Goal: Task Accomplishment & Management: Complete application form

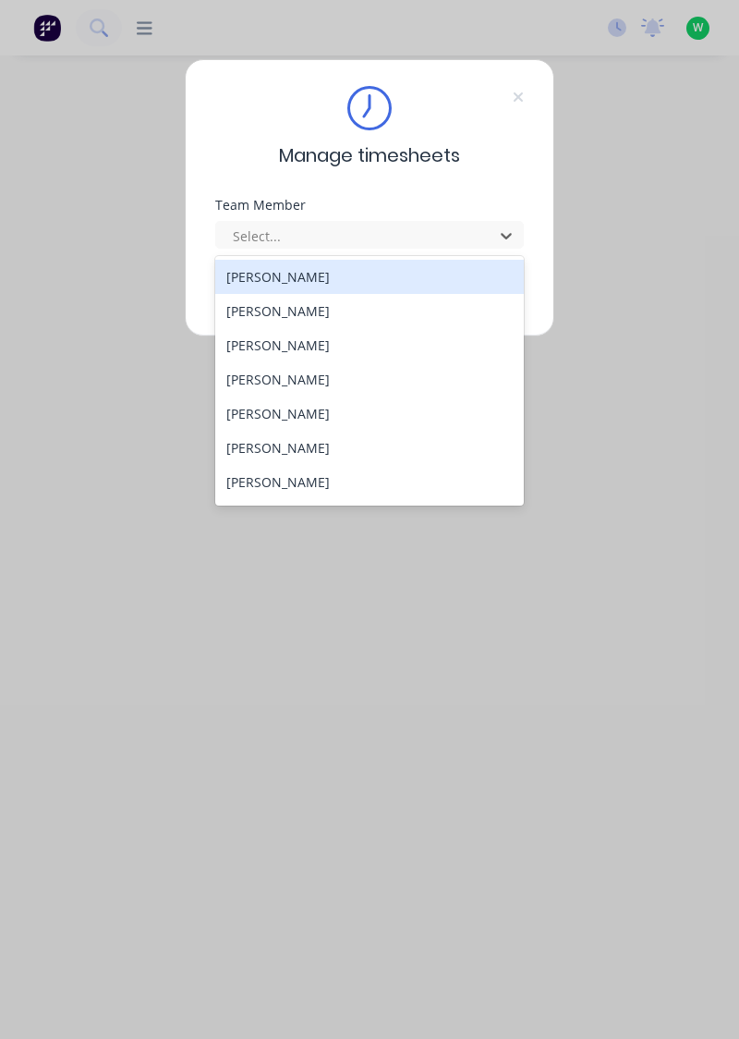
click at [272, 373] on div "[PERSON_NAME]" at bounding box center [370, 379] width 310 height 34
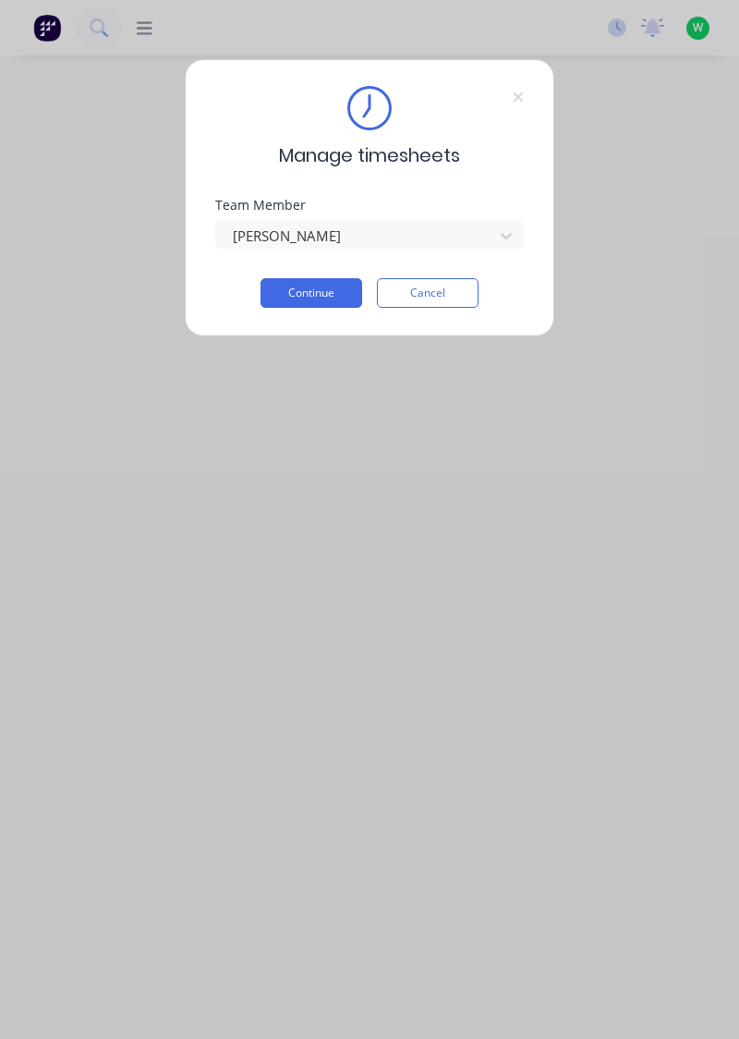
click at [317, 286] on button "Continue" at bounding box center [312, 293] width 102 height 30
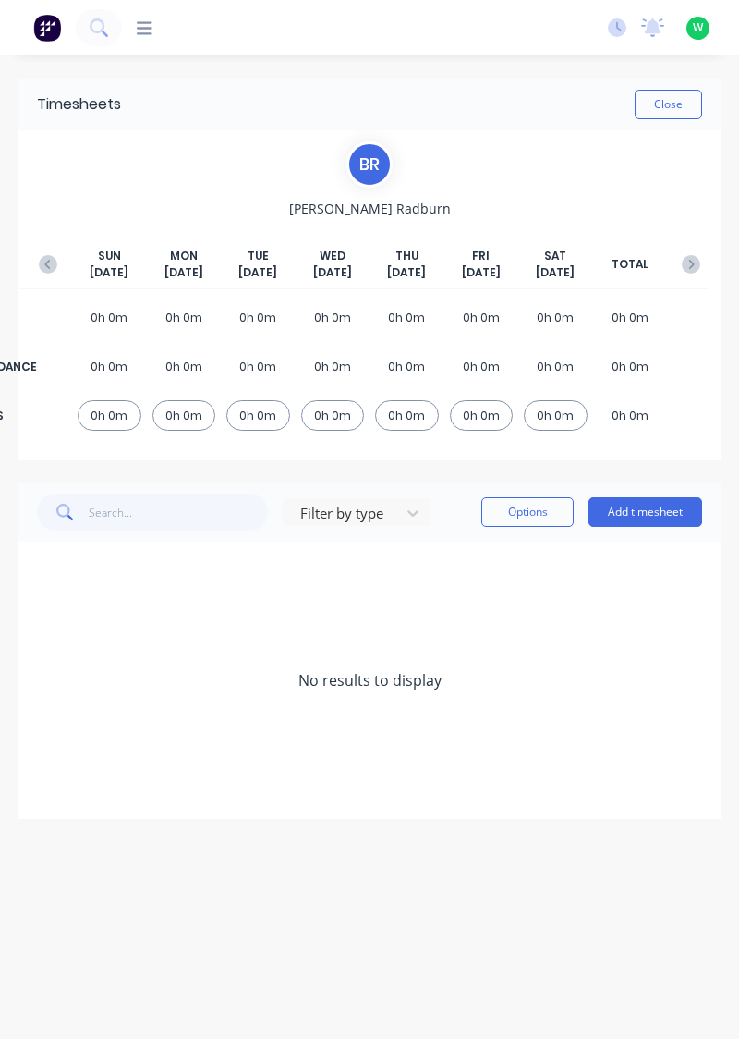
click at [640, 510] on button "Add timesheet" at bounding box center [646, 512] width 114 height 30
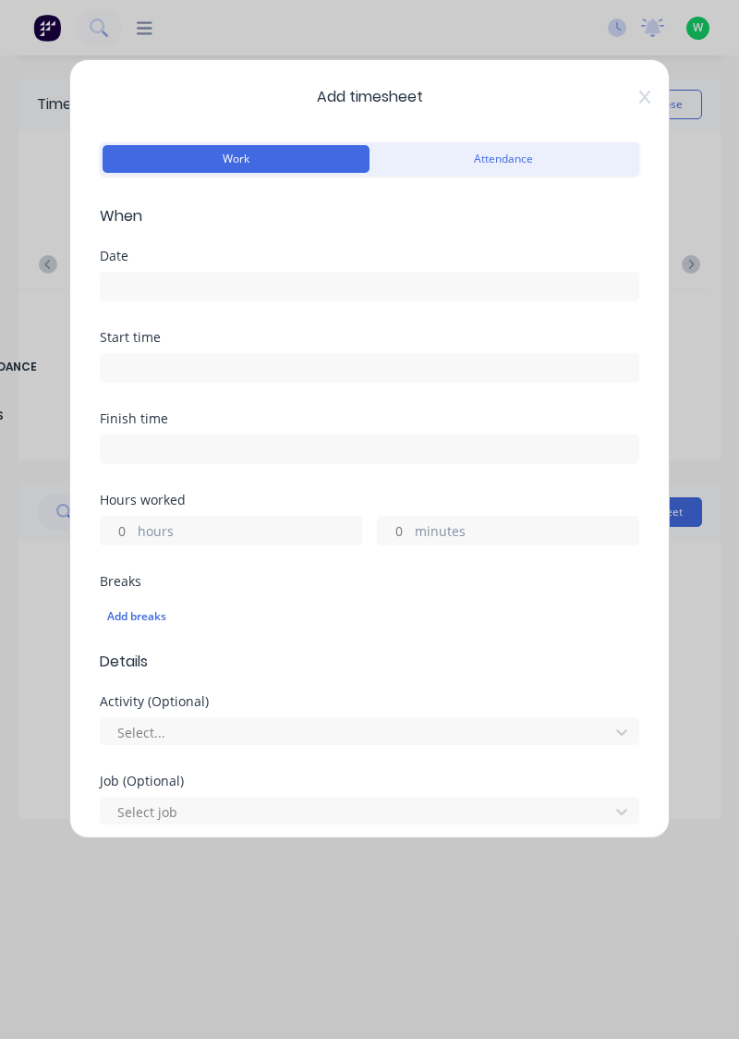
click at [153, 278] on input at bounding box center [370, 287] width 538 height 28
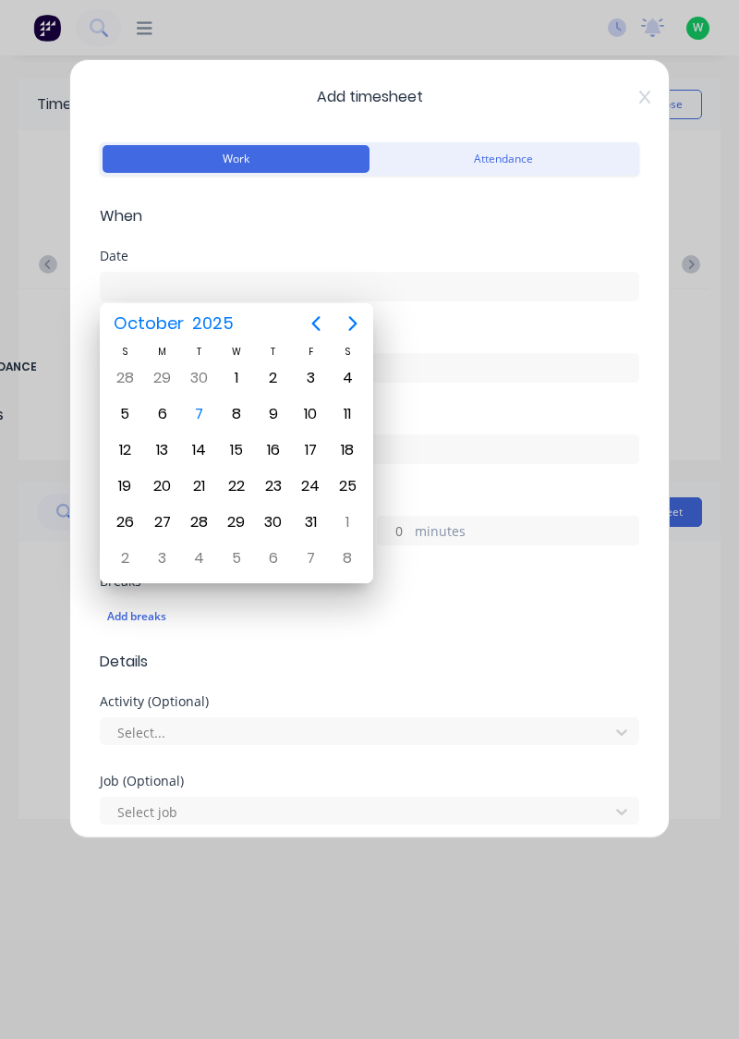
click at [205, 408] on div "7" at bounding box center [200, 414] width 28 height 28
type input "[DATE]"
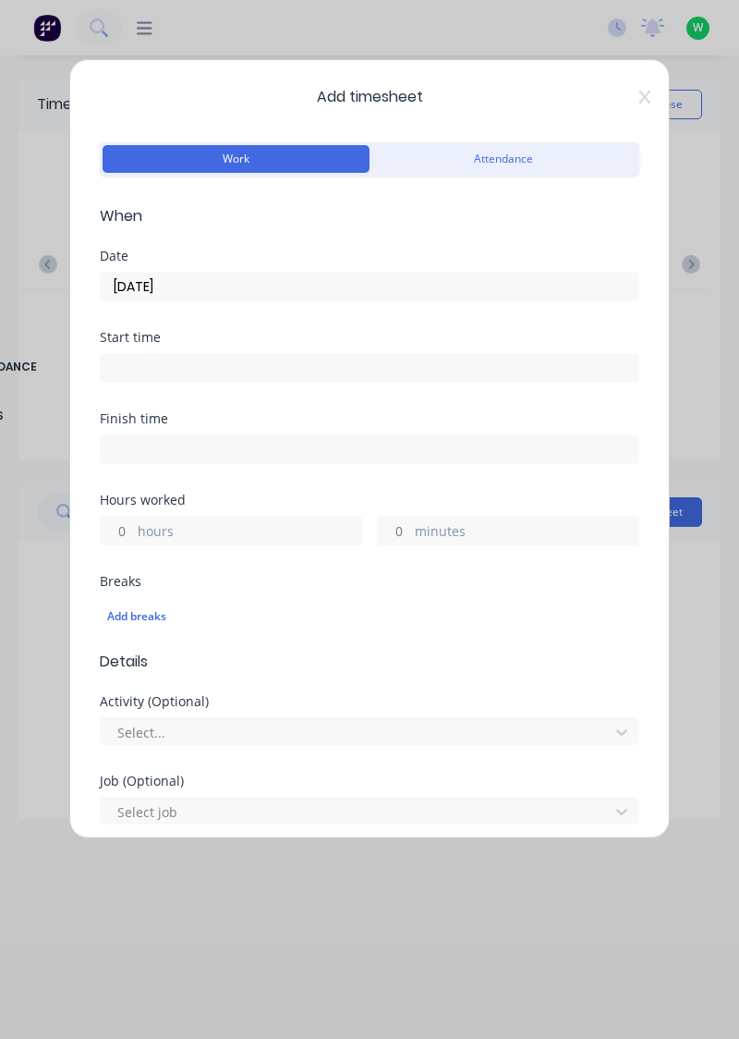
click at [126, 521] on input "hours" at bounding box center [117, 531] width 32 height 28
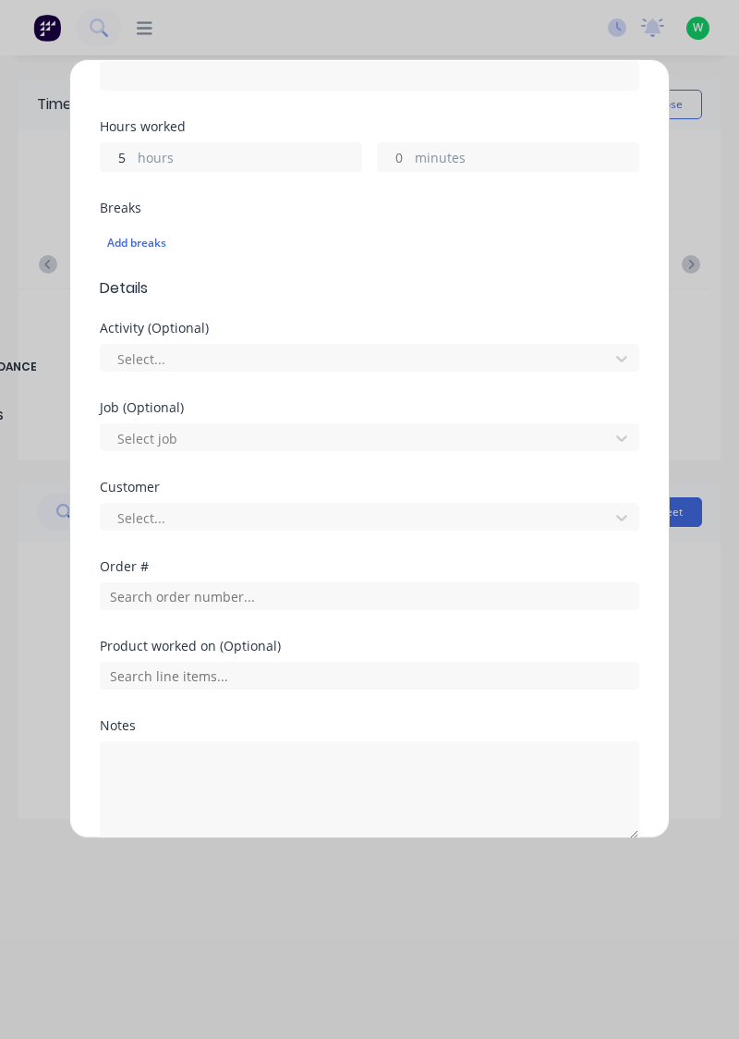
scroll to position [374, 0]
type input "5"
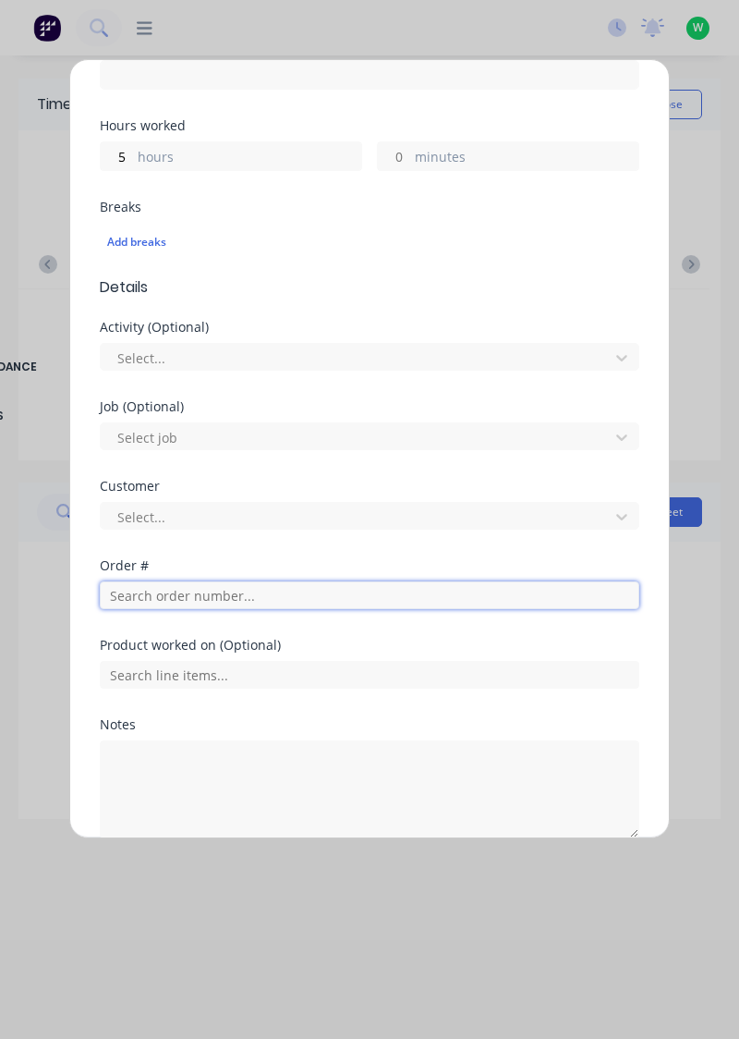
click at [176, 596] on input "text" at bounding box center [370, 595] width 540 height 28
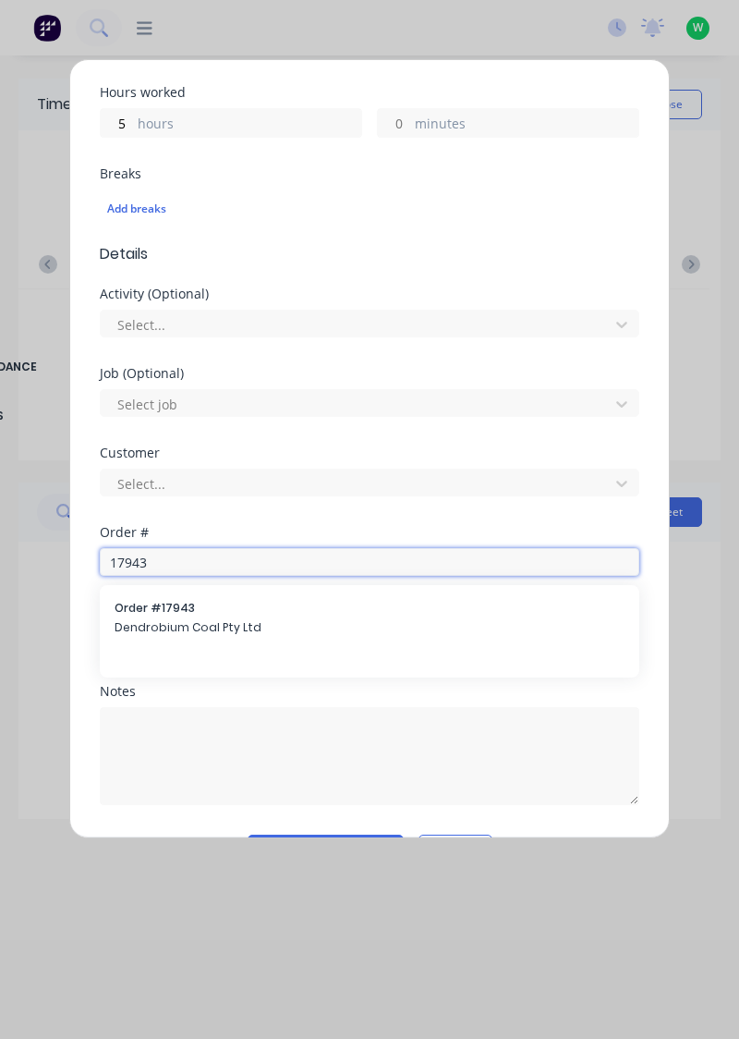
scroll to position [456, 0]
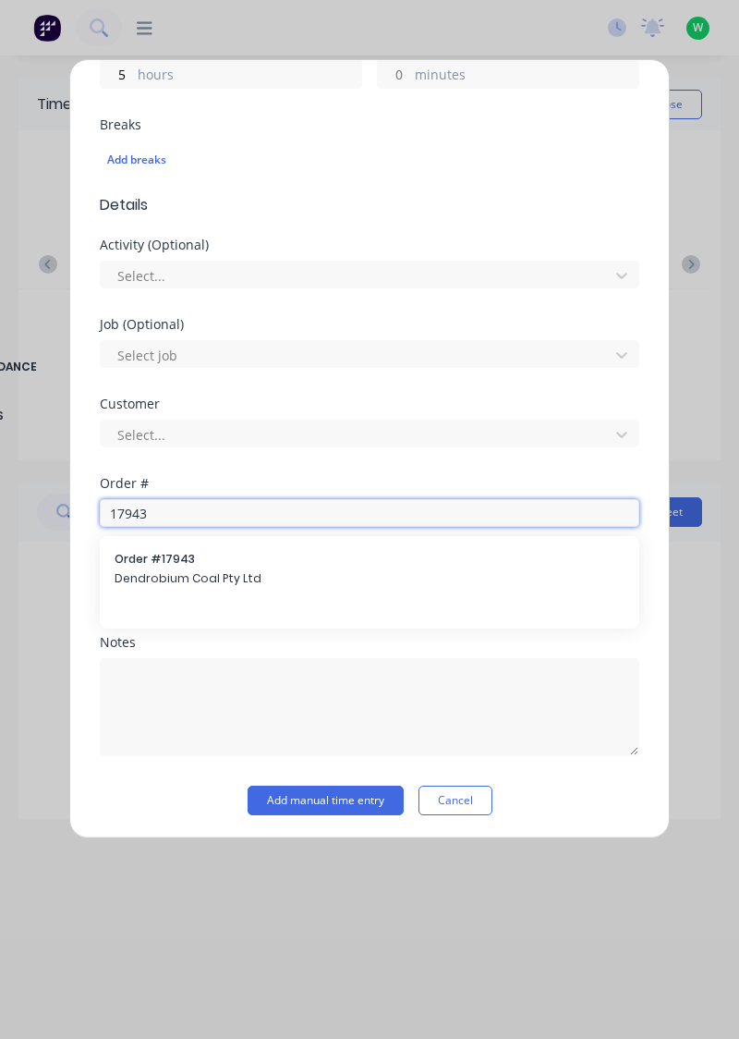
type input "17943"
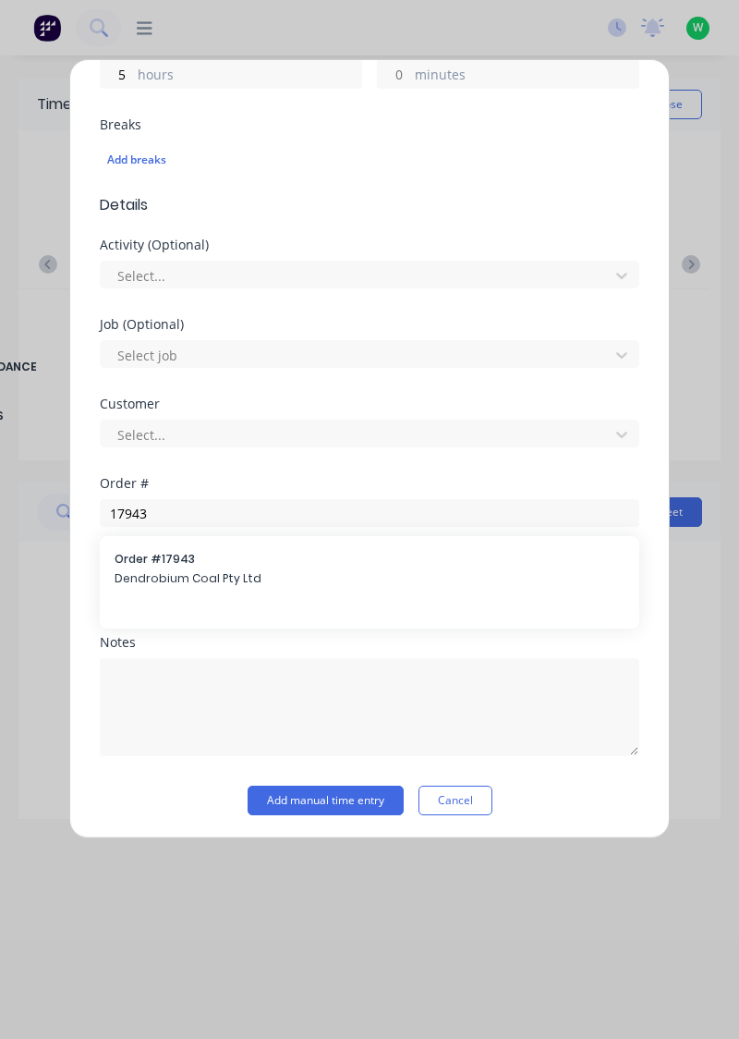
click at [184, 570] on span "Dendrobium Coal Pty Ltd" at bounding box center [370, 578] width 510 height 17
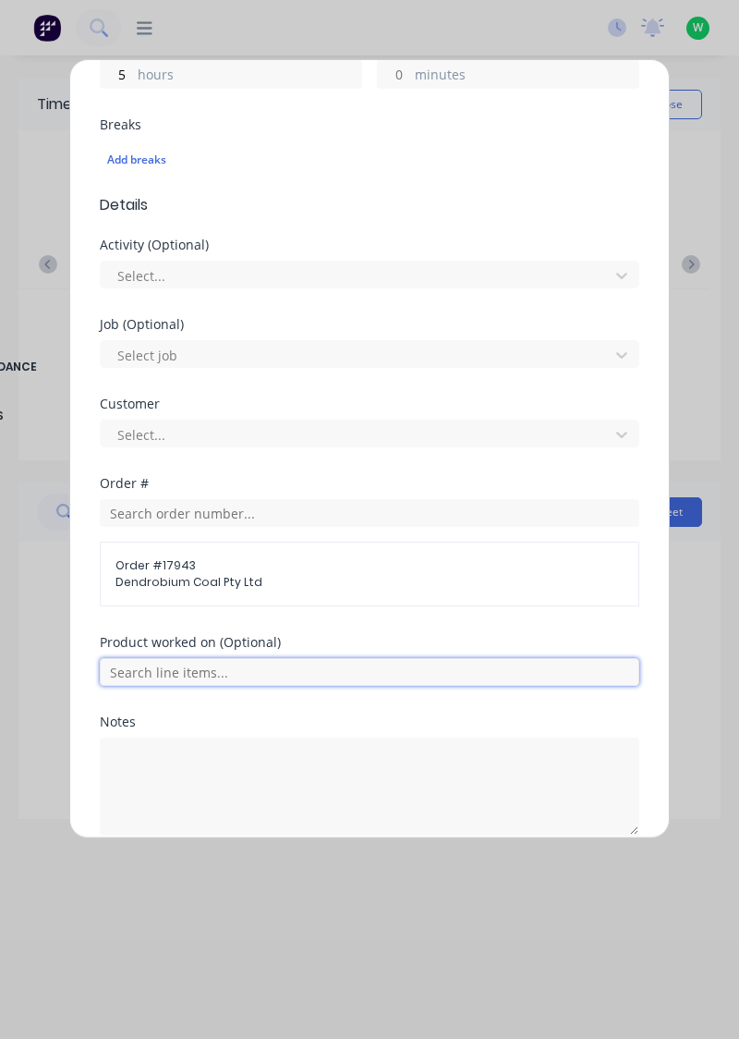
click at [172, 663] on input "text" at bounding box center [370, 672] width 540 height 28
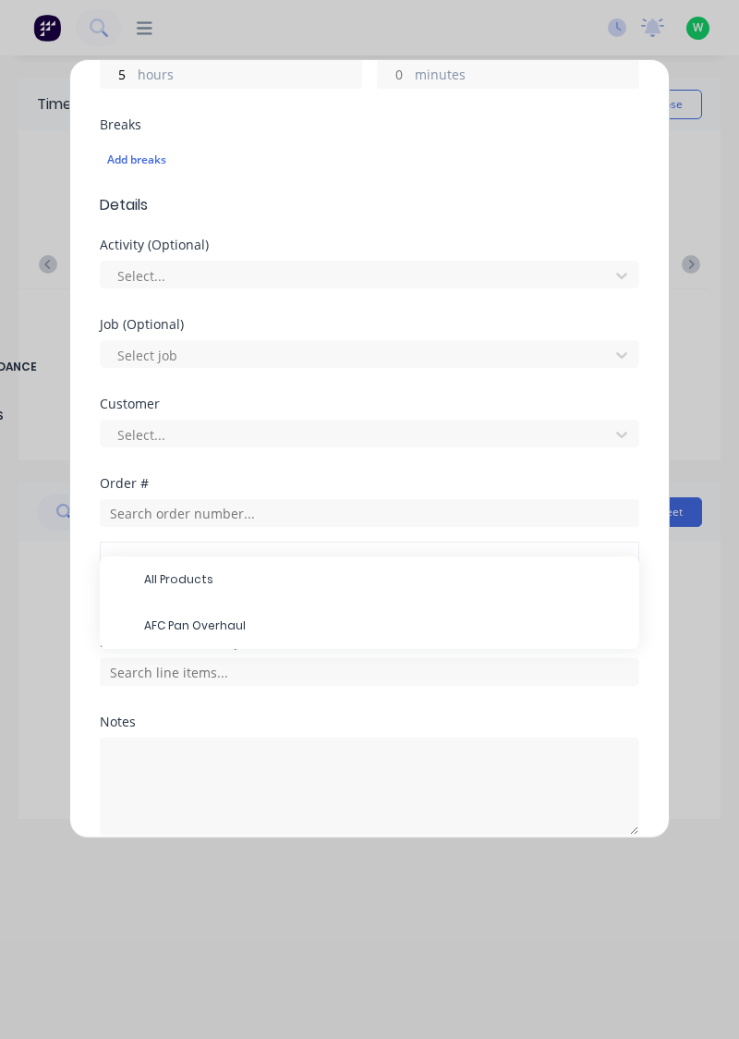
click at [195, 619] on span "AFC Pan Overhaul" at bounding box center [384, 625] width 481 height 17
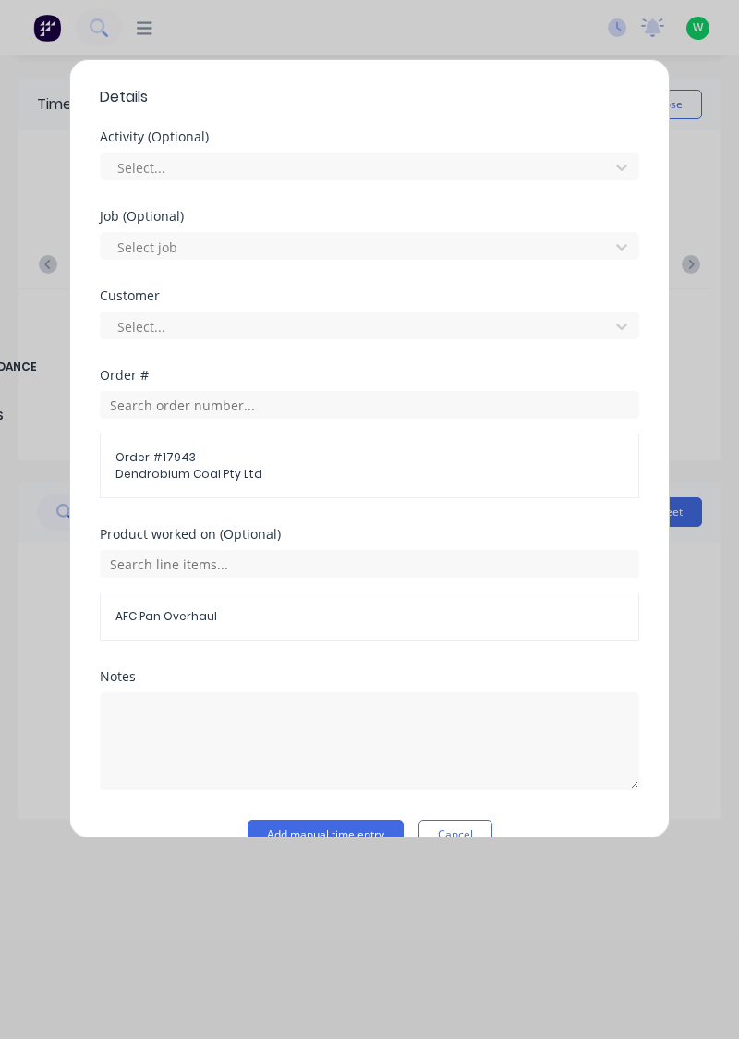
scroll to position [597, 0]
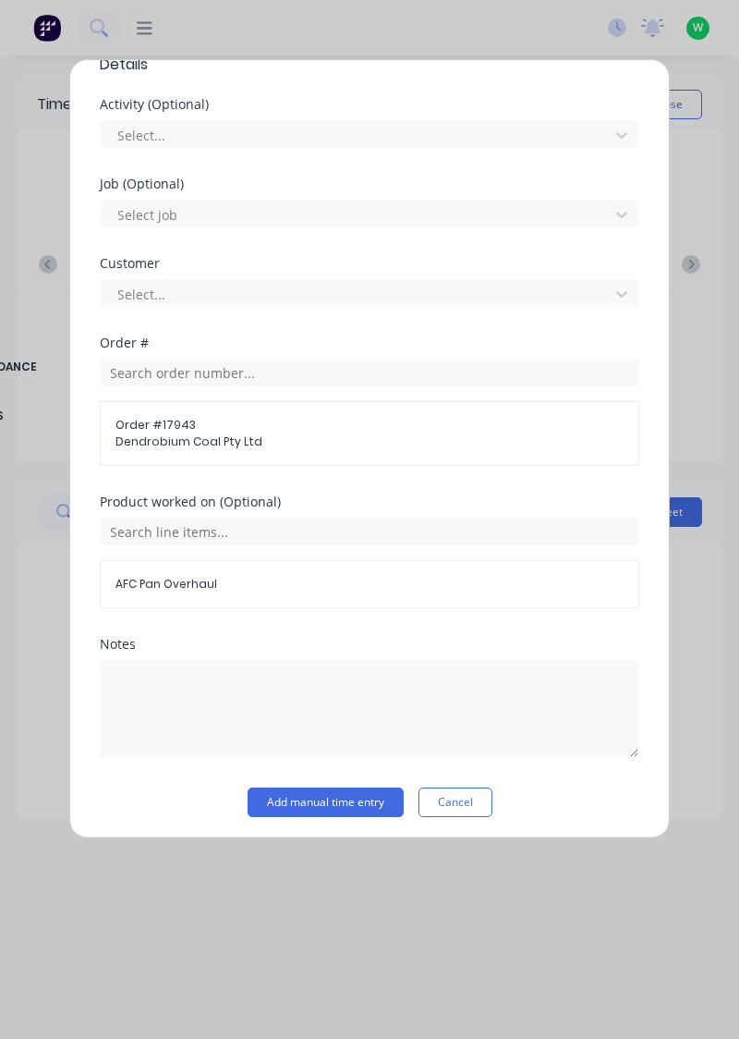
click at [337, 793] on button "Add manual time entry" at bounding box center [326, 802] width 156 height 30
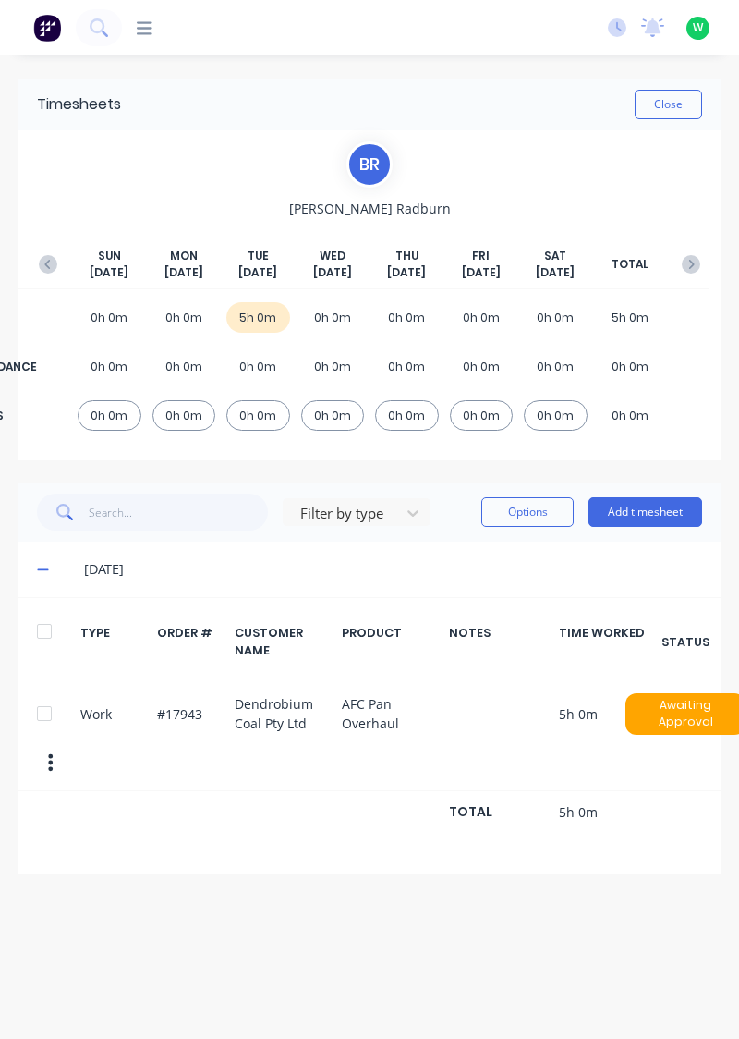
click at [649, 508] on button "Add timesheet" at bounding box center [646, 512] width 114 height 30
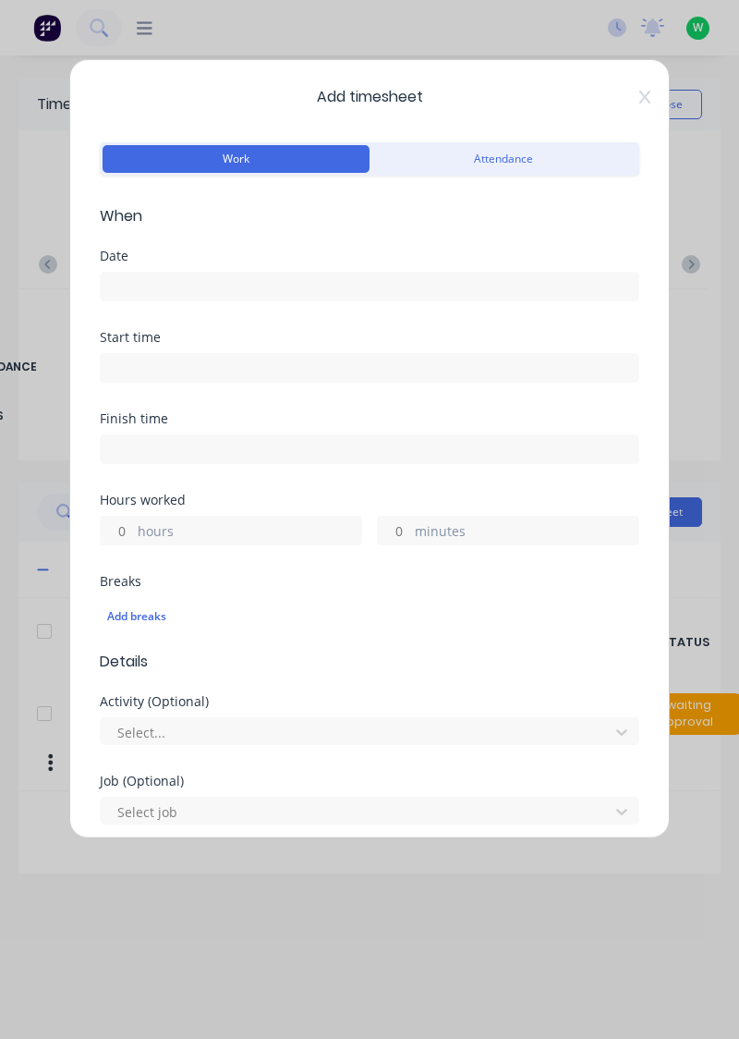
click at [153, 278] on input at bounding box center [370, 287] width 538 height 28
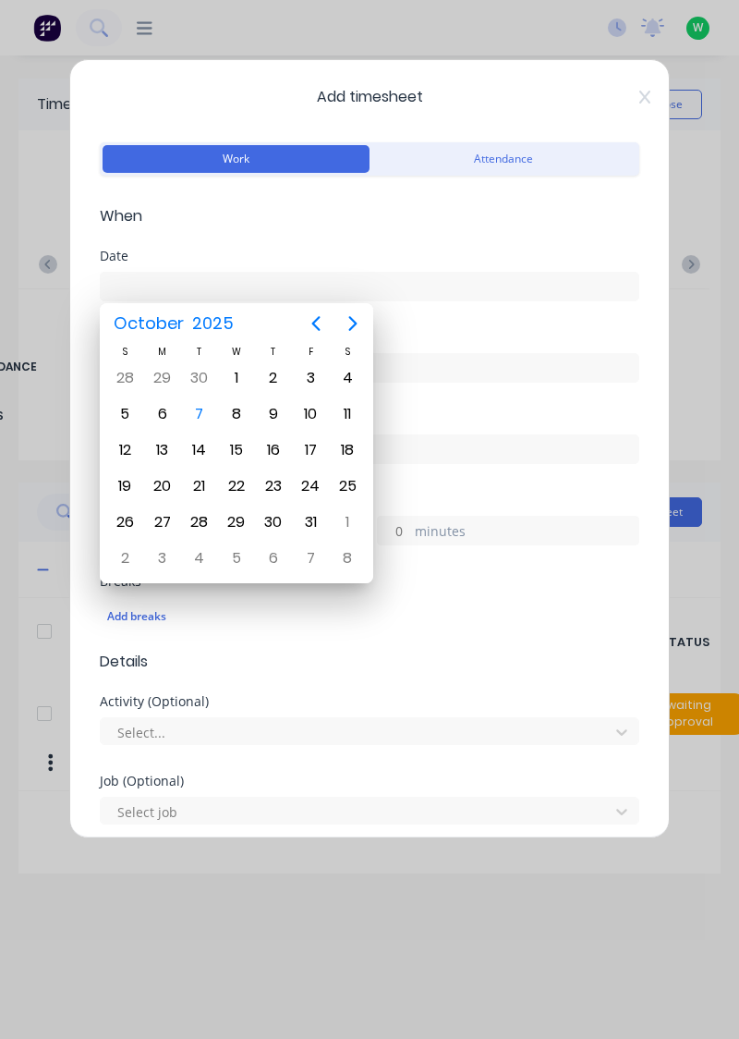
click at [204, 410] on div "7" at bounding box center [200, 414] width 28 height 28
type input "[DATE]"
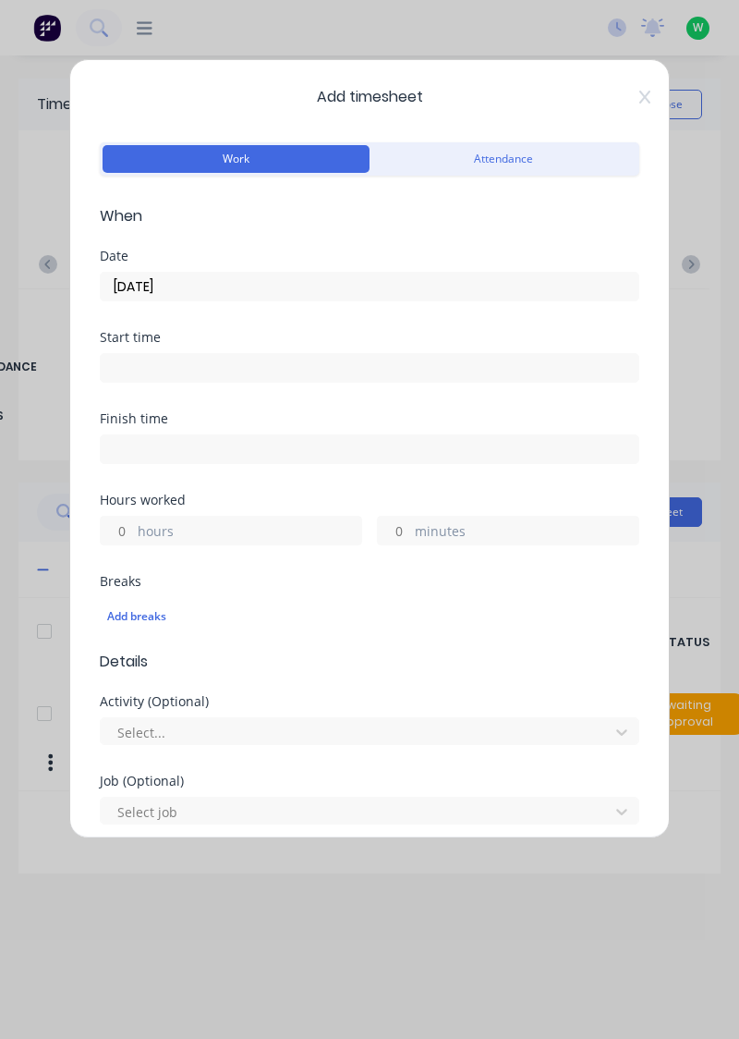
click at [128, 524] on input "hours" at bounding box center [117, 531] width 32 height 28
type input "3"
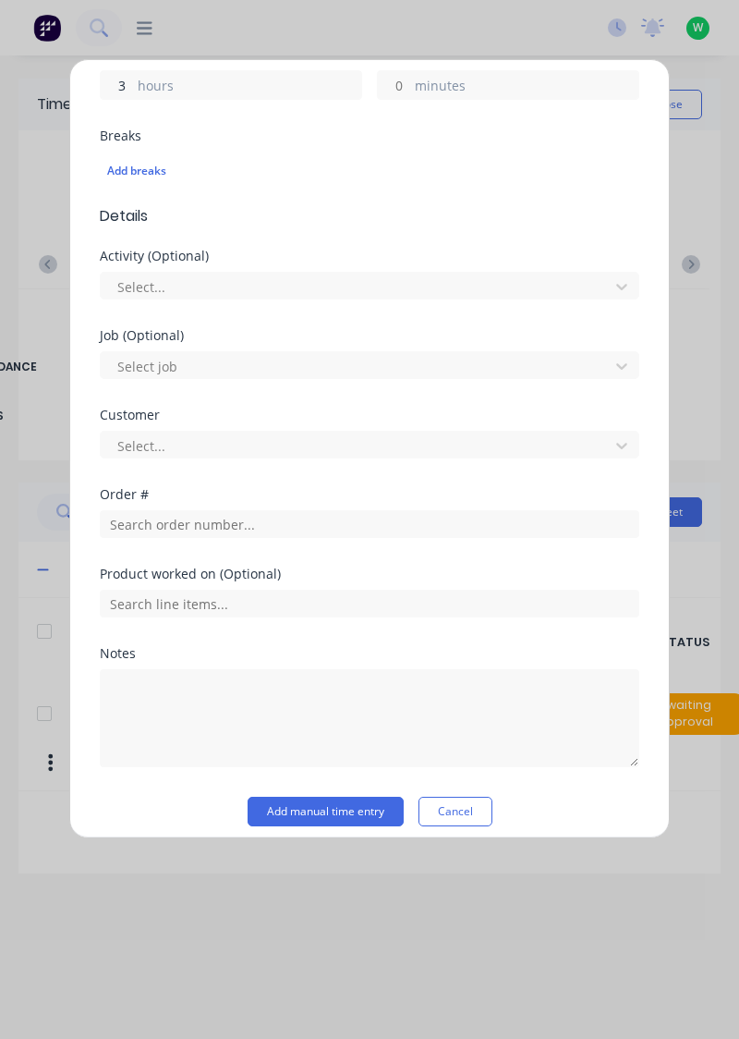
scroll to position [456, 0]
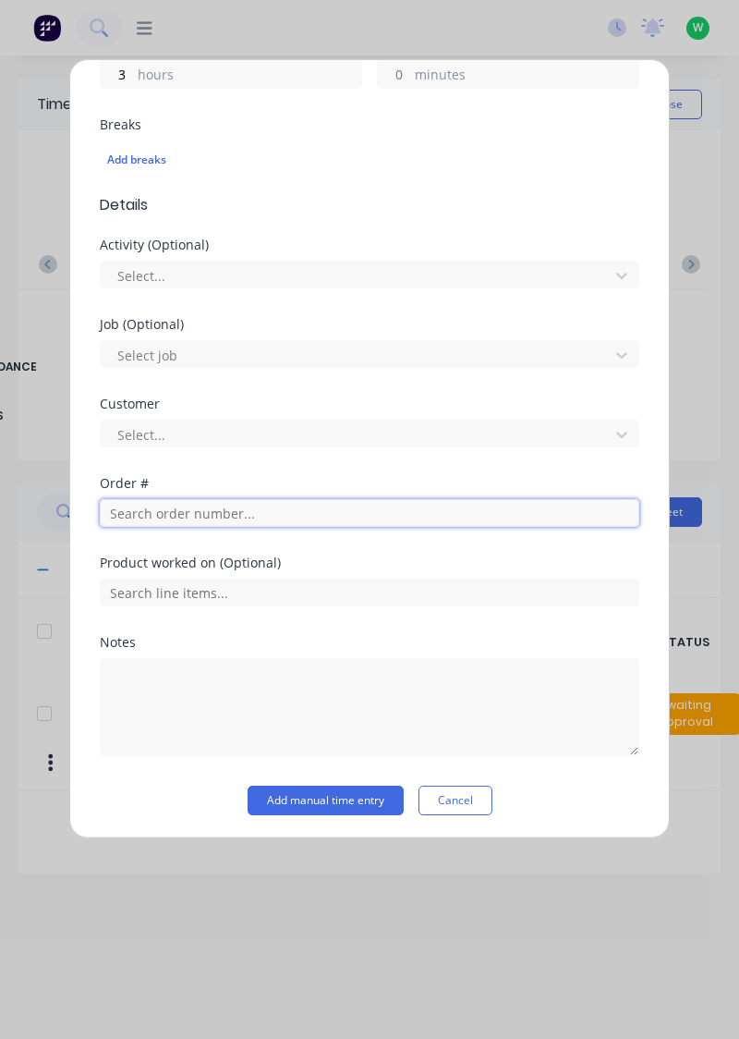
click at [153, 508] on input "text" at bounding box center [370, 513] width 540 height 28
type input "19082"
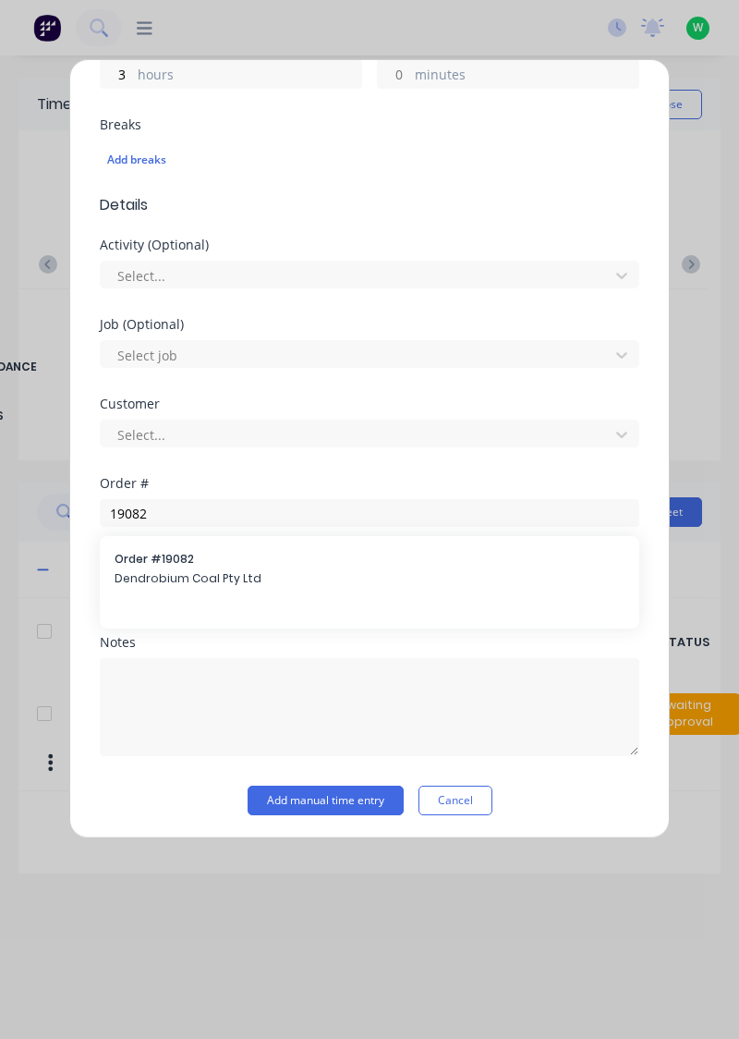
click at [181, 562] on span "Order # 19082" at bounding box center [370, 559] width 510 height 17
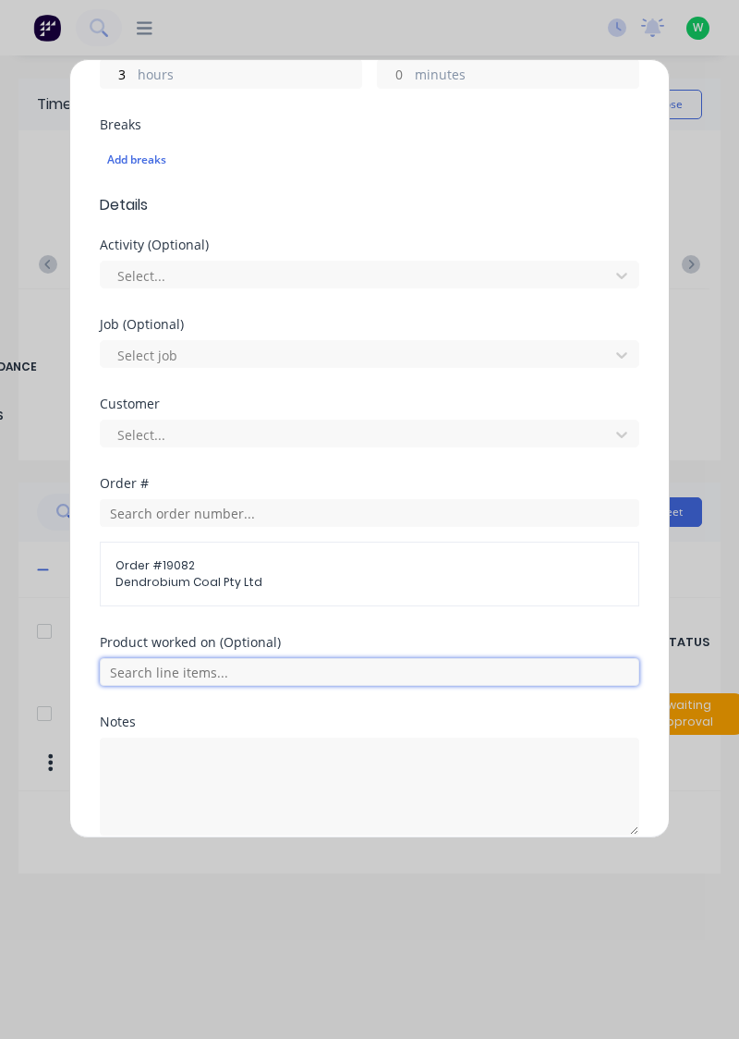
click at [193, 663] on input "text" at bounding box center [370, 672] width 540 height 28
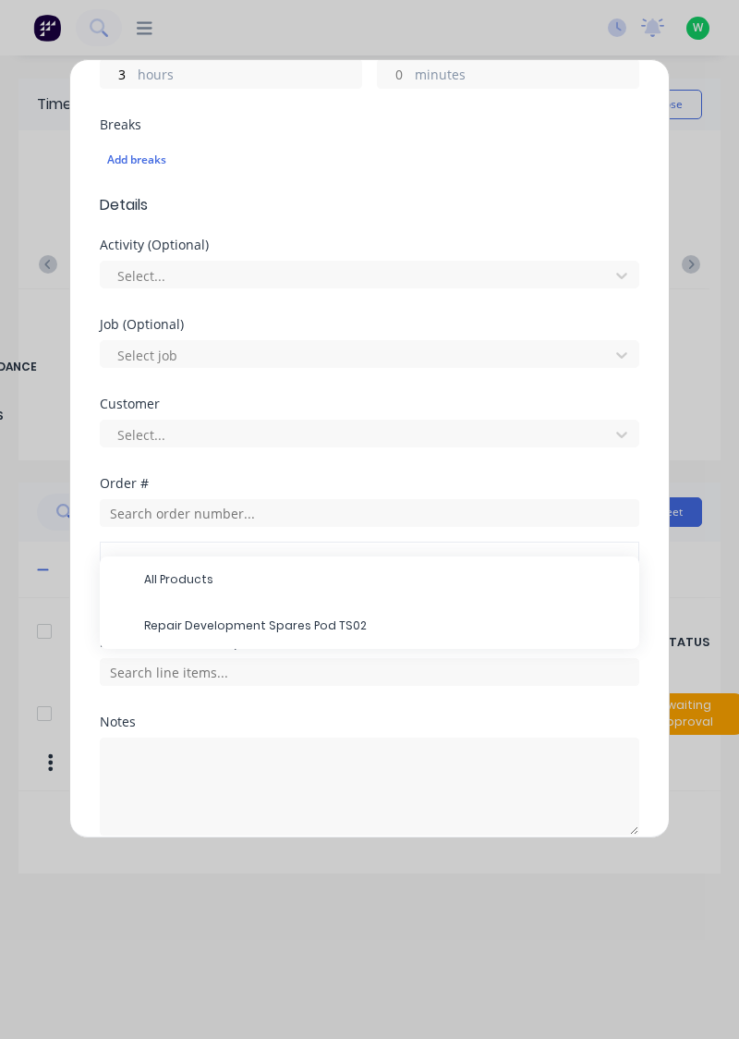
click at [227, 619] on span "Repair Development Spares Pod TS02" at bounding box center [384, 625] width 481 height 17
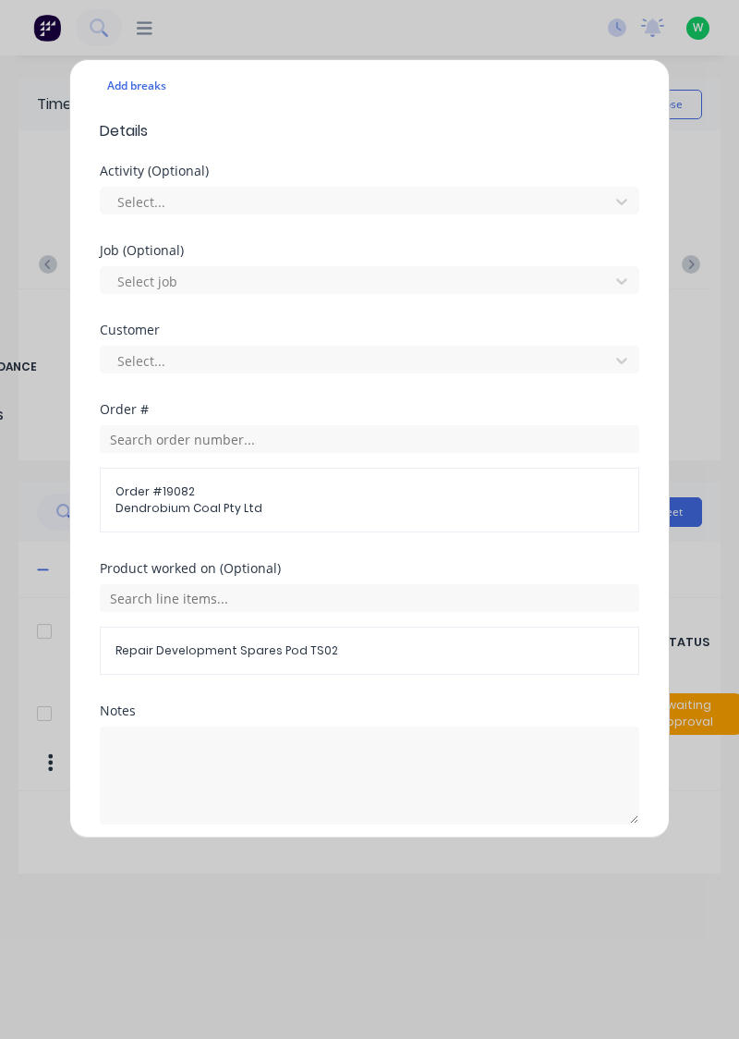
scroll to position [597, 0]
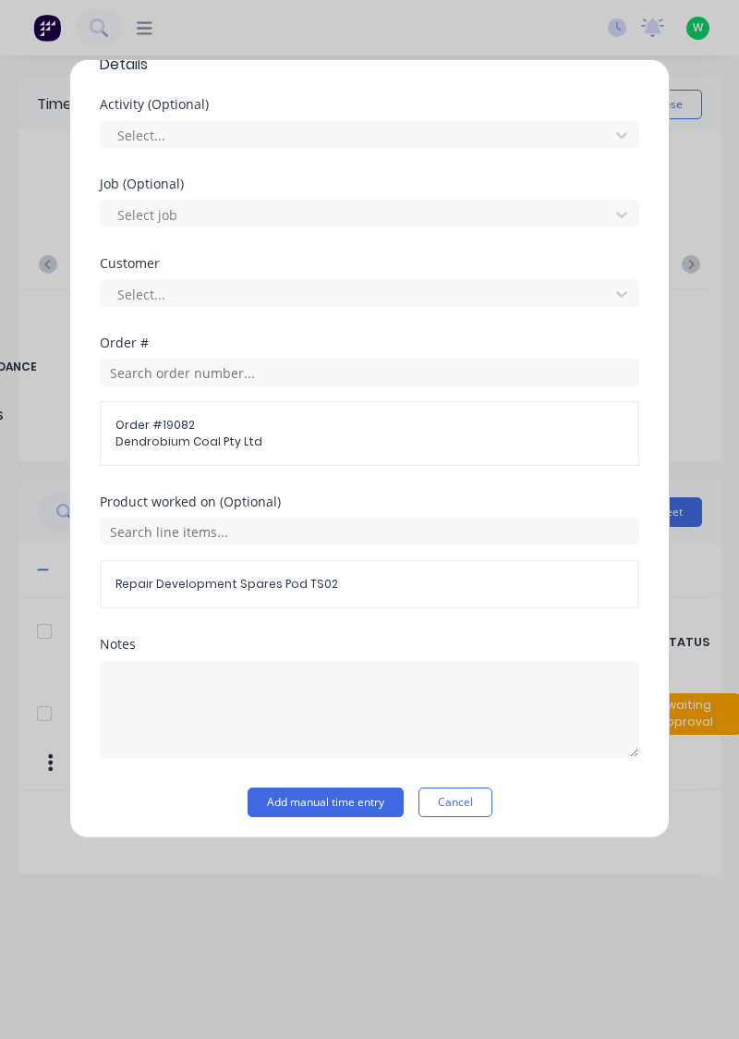
click at [340, 796] on button "Add manual time entry" at bounding box center [326, 802] width 156 height 30
